Goal: Information Seeking & Learning: Learn about a topic

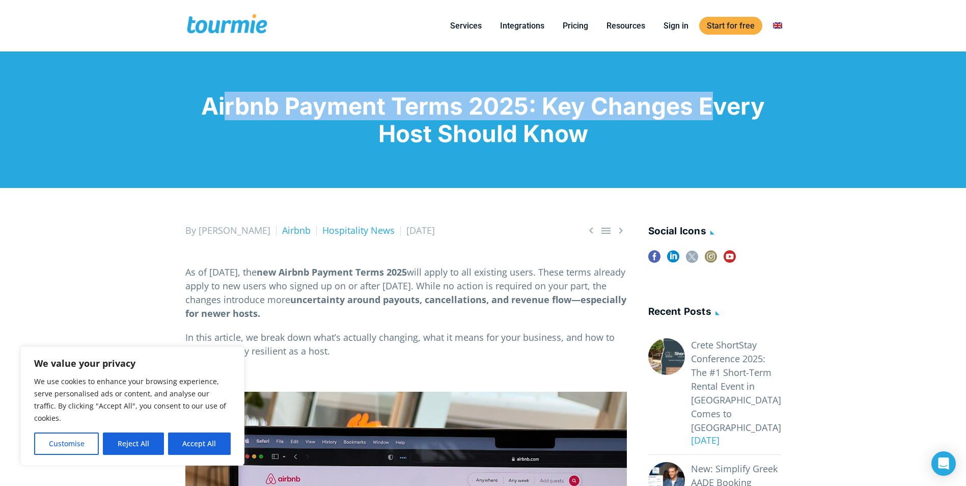
drag, startPoint x: 694, startPoint y: 105, endPoint x: 200, endPoint y: 105, distance: 493.9
click at [200, 105] on h1 "Airbnb Payment Terms 2025: Key Changes Every Host Should Know" at bounding box center [483, 119] width 596 height 55
drag, startPoint x: 200, startPoint y: 105, endPoint x: 211, endPoint y: 104, distance: 11.2
copy h1 "Airbnb Payment Terms 2025: Key Changes"
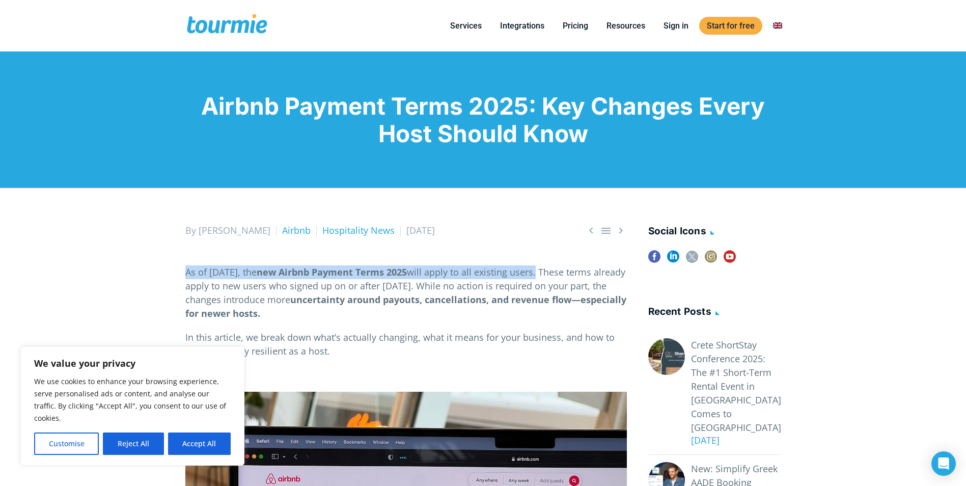
drag, startPoint x: 180, startPoint y: 270, endPoint x: 587, endPoint y: 270, distance: 406.8
drag, startPoint x: 587, startPoint y: 270, endPoint x: 561, endPoint y: 269, distance: 25.5
copy p "As of [DATE], the new Airbnb Payment Terms 2025 will apply to all existing users"
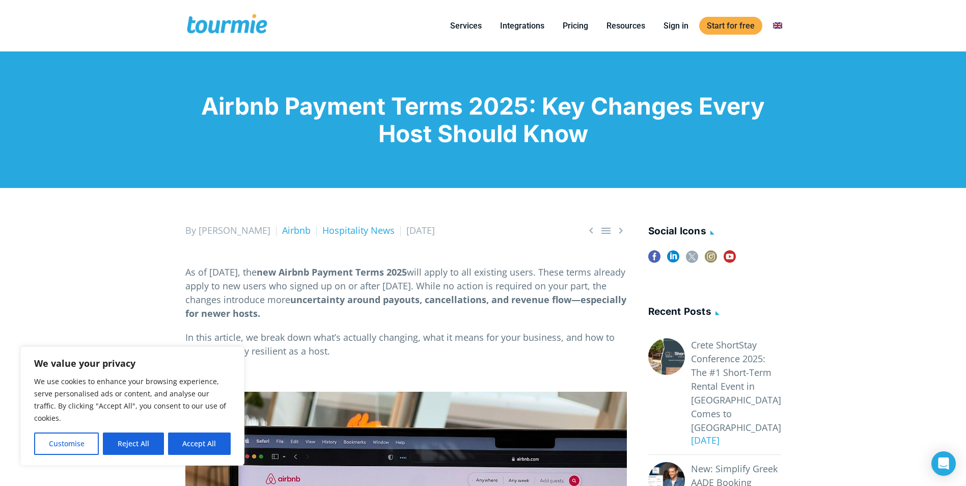
click at [200, 446] on button "Accept All" at bounding box center [199, 443] width 63 height 22
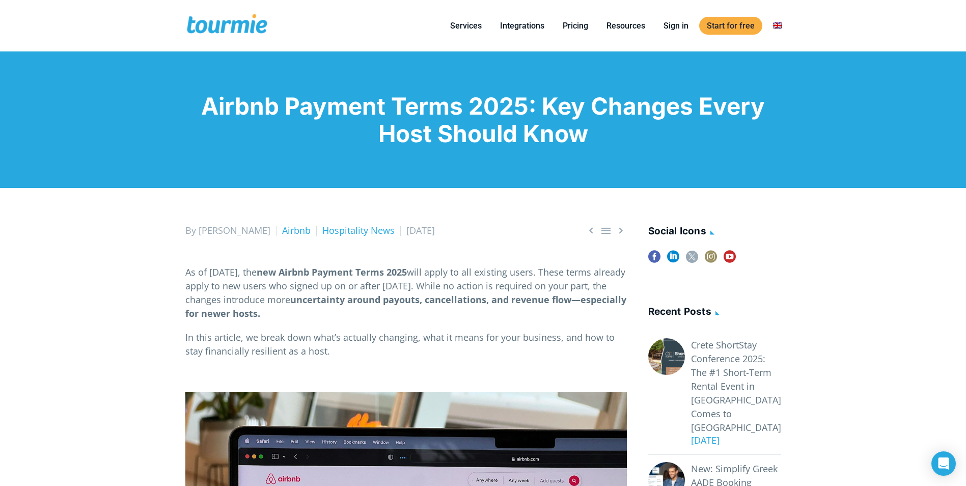
checkbox input "true"
